Goal: Find specific fact: Find specific fact

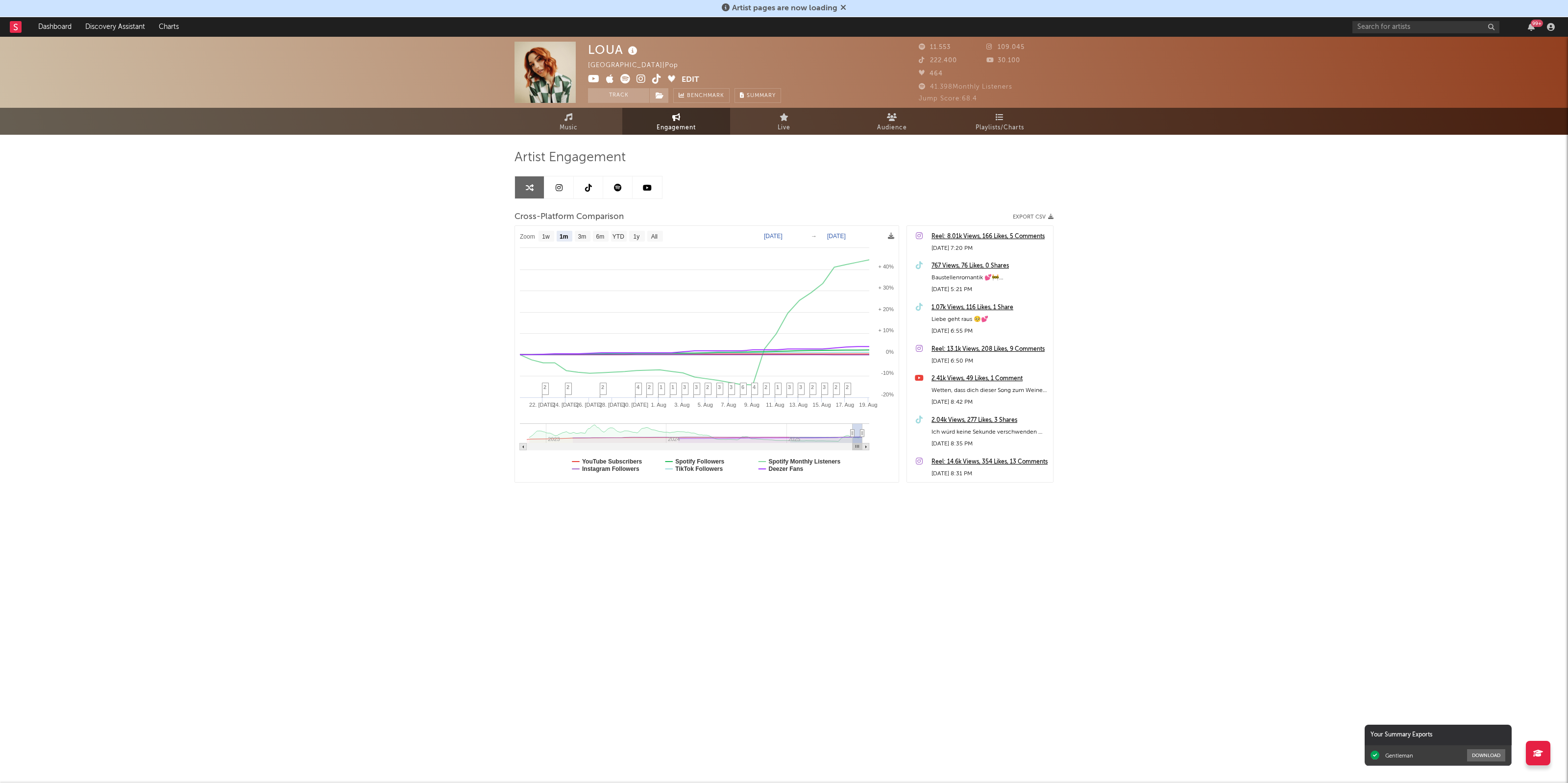
select select "1m"
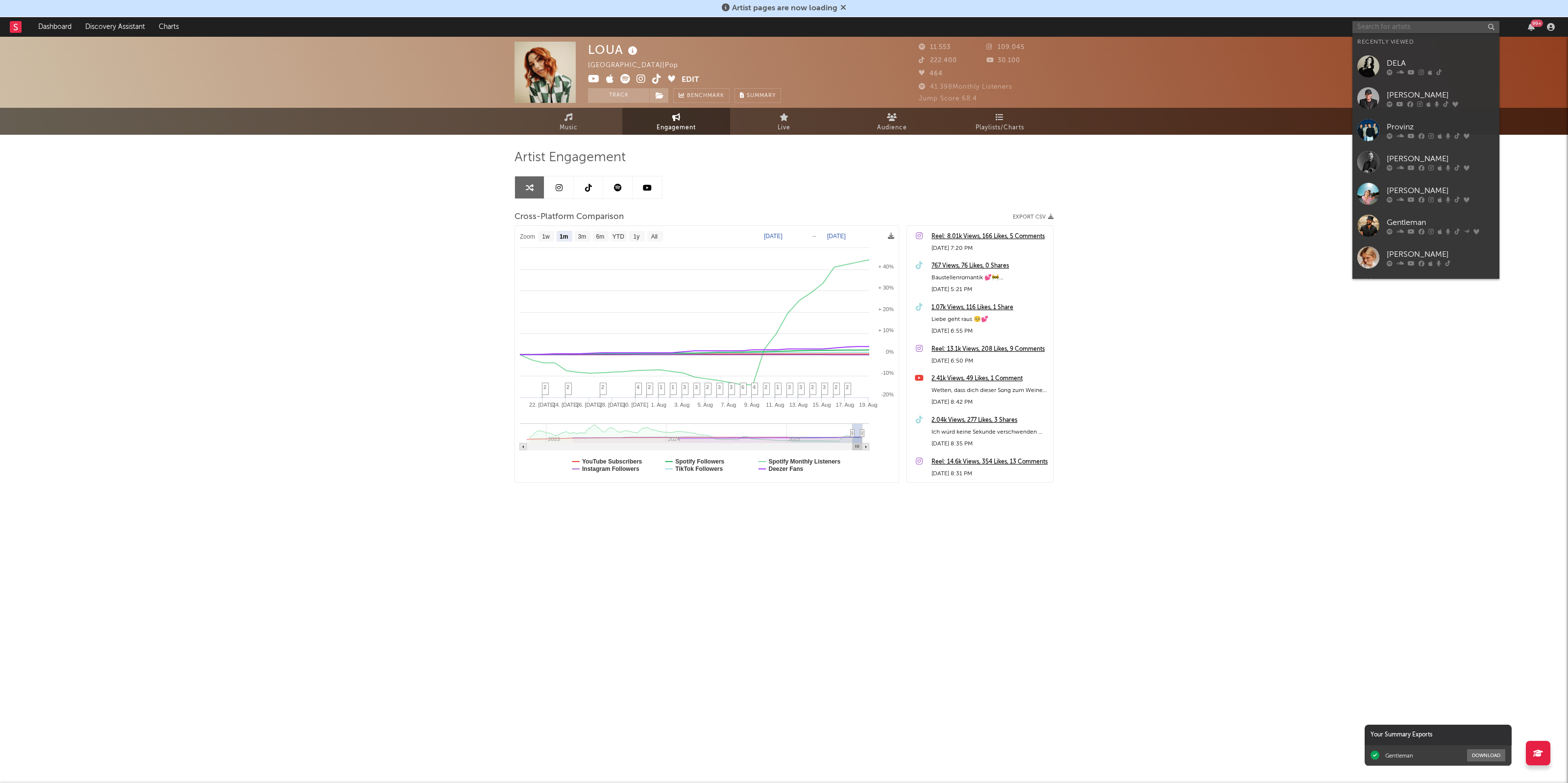
click at [1407, 31] on input "text" at bounding box center [1426, 27] width 147 height 12
click at [1406, 59] on div "DELA" at bounding box center [1440, 63] width 108 height 12
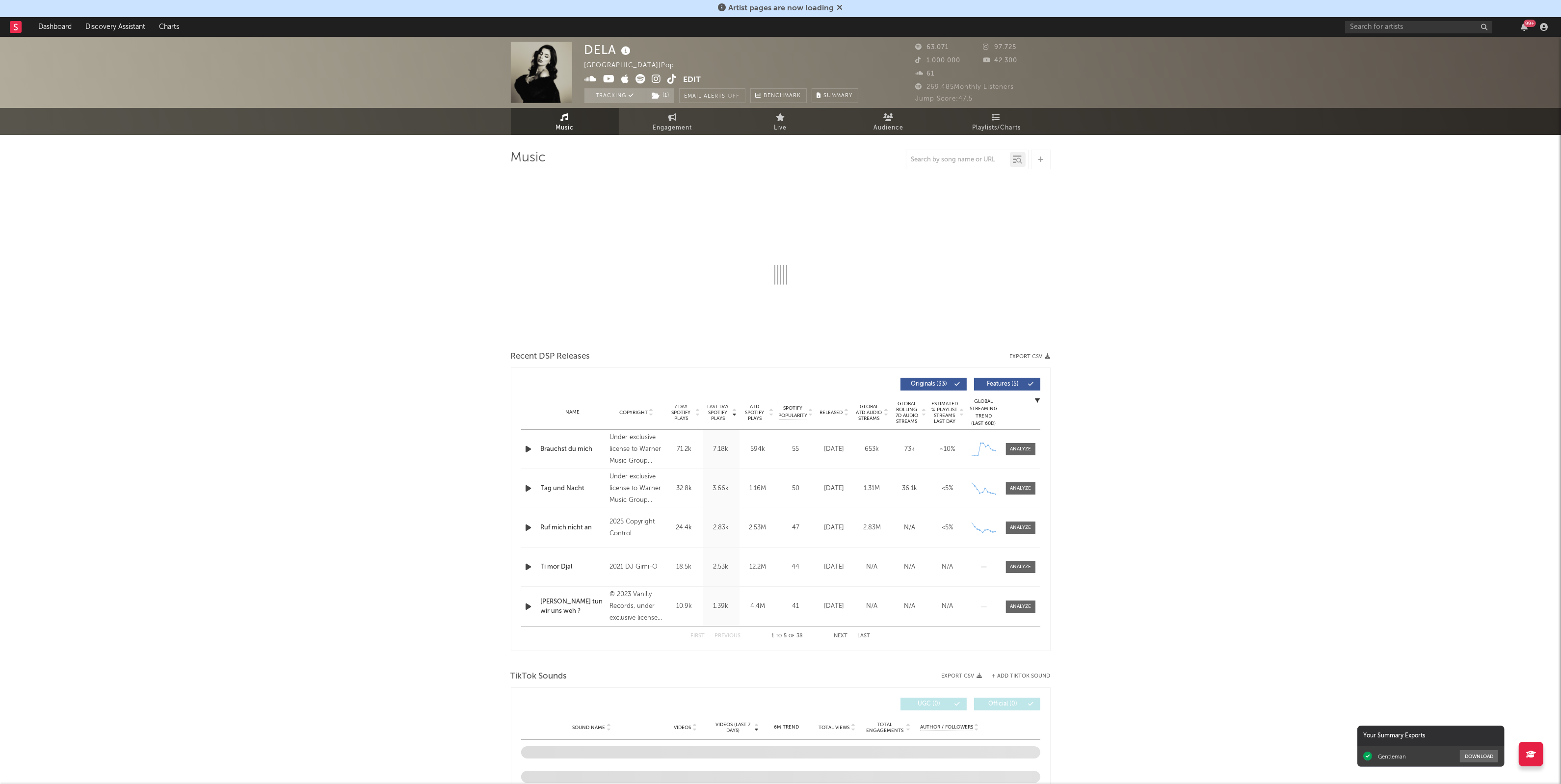
select select "6m"
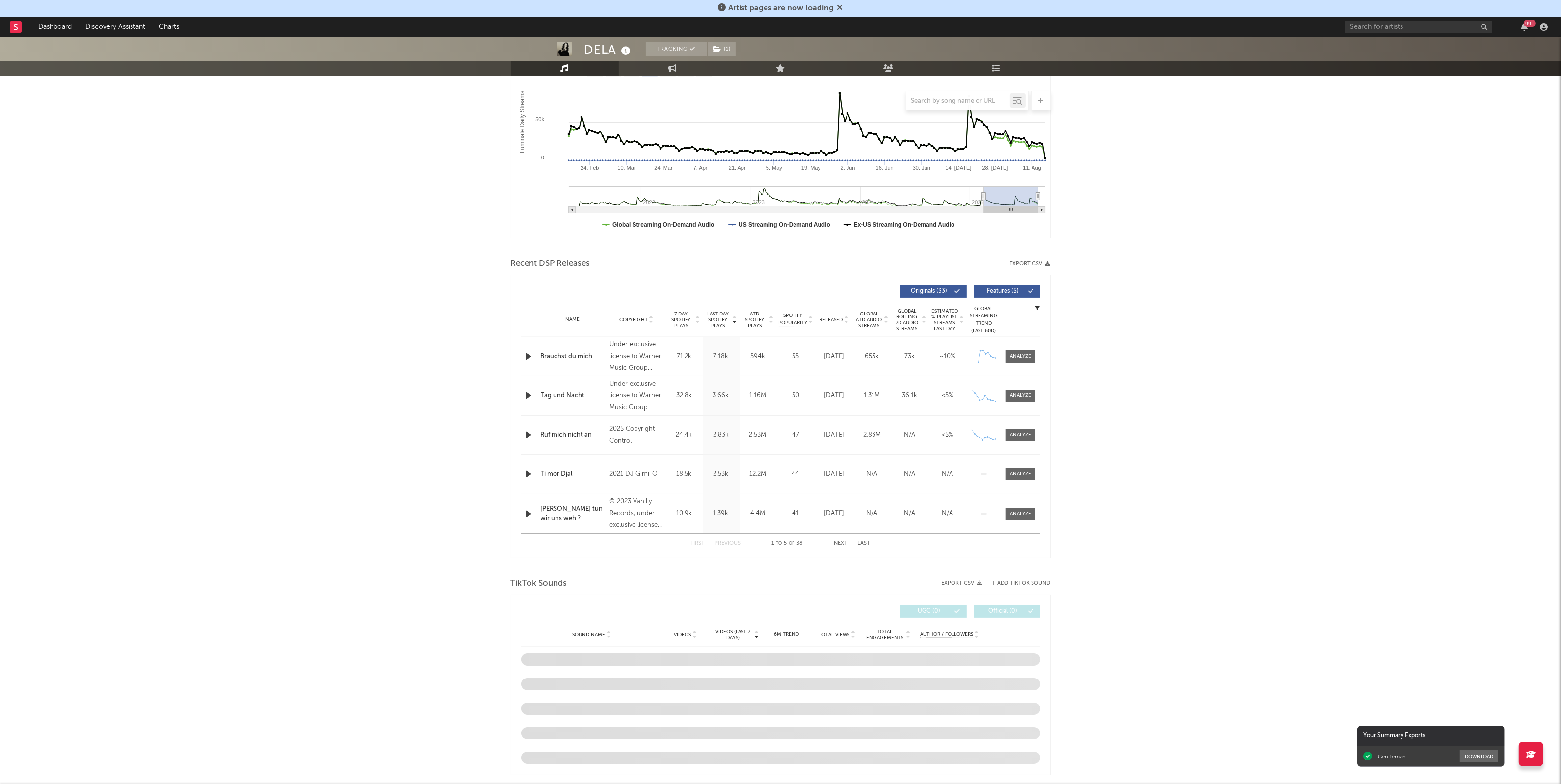
scroll to position [429, 0]
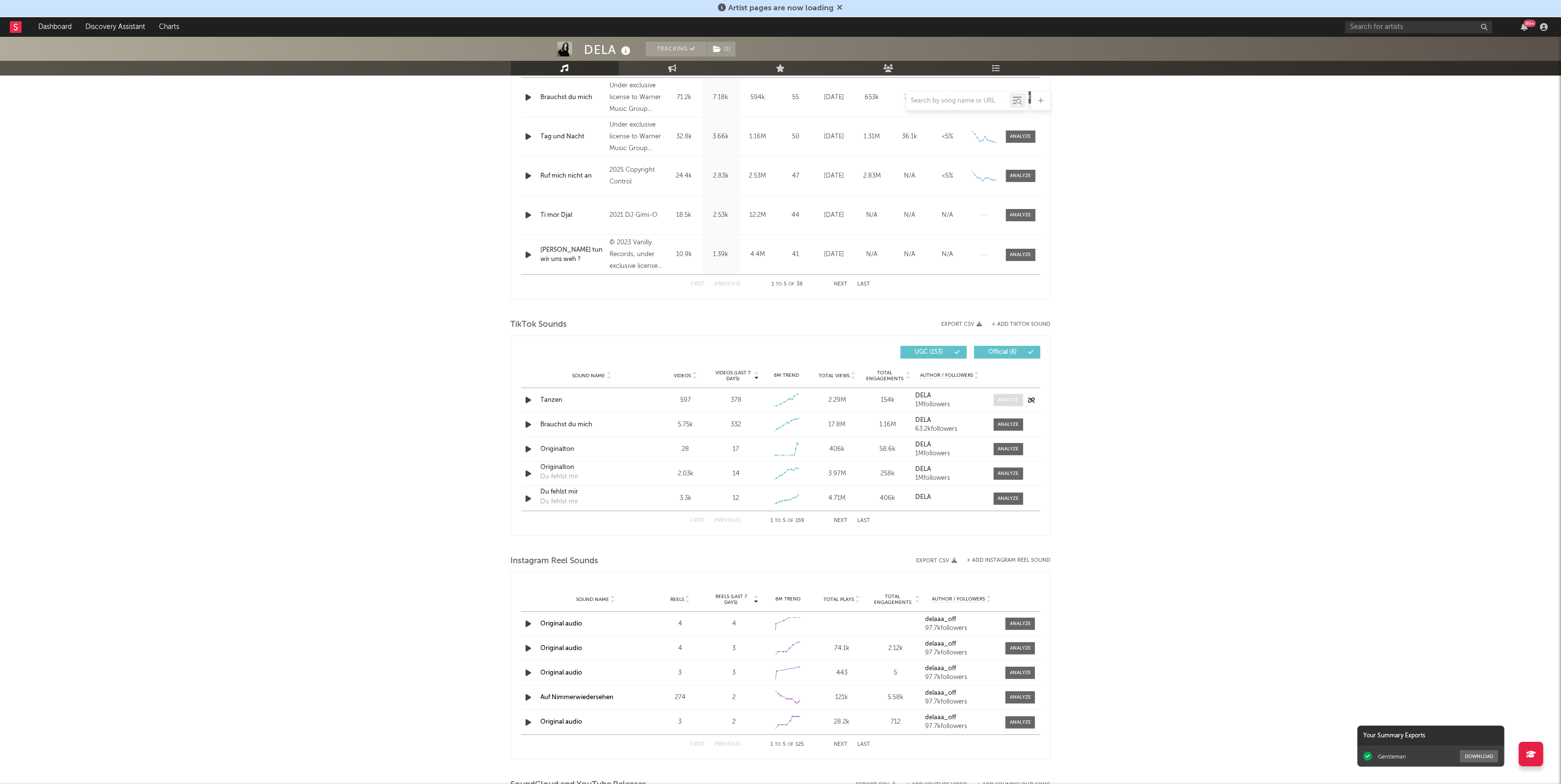
click at [1011, 398] on div at bounding box center [1008, 399] width 21 height 7
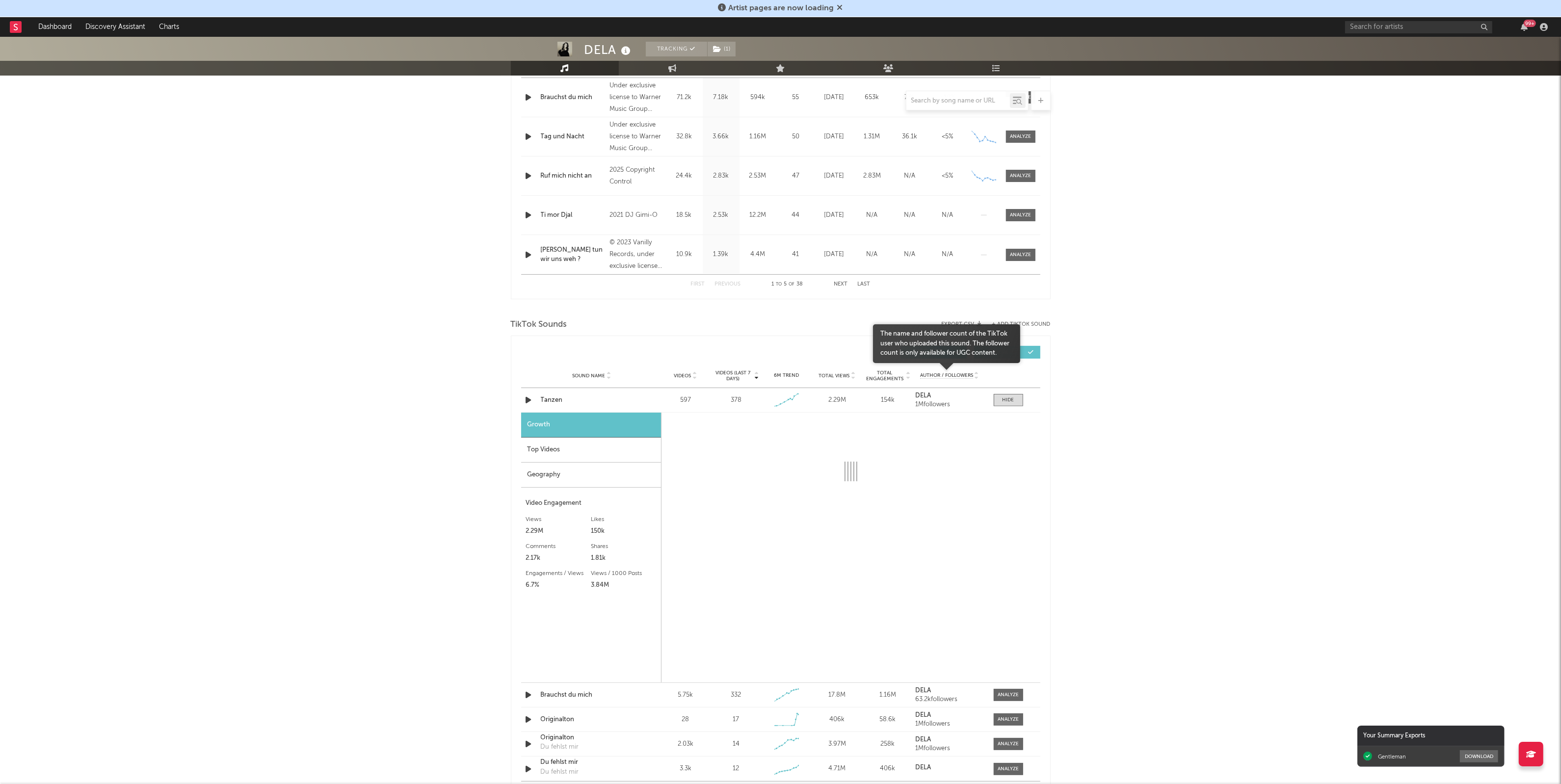
select select "1w"
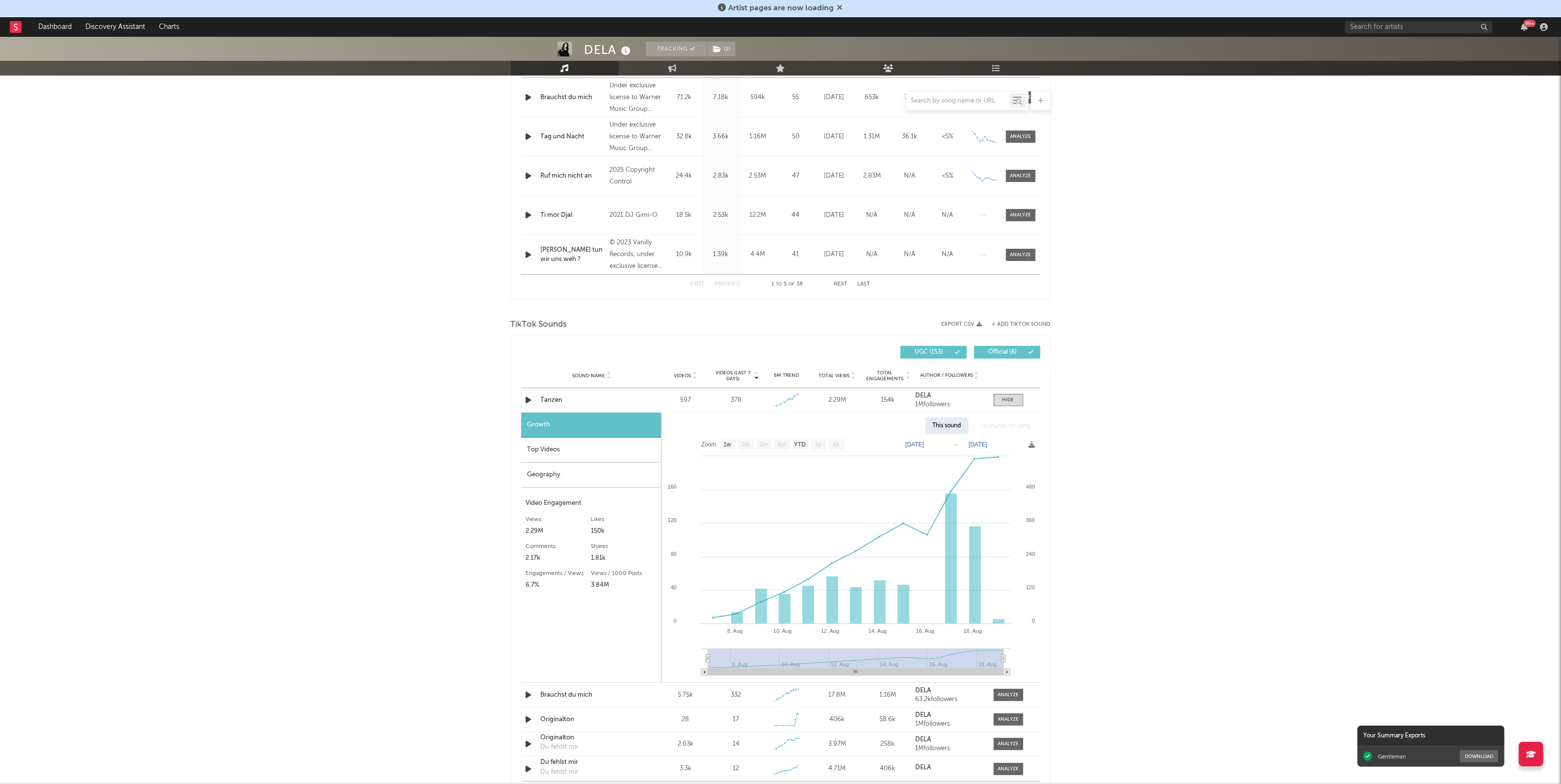
click at [539, 531] on div "2.29M" at bounding box center [559, 531] width 65 height 12
copy div "2.29M"
